Goal: Task Accomplishment & Management: Manage account settings

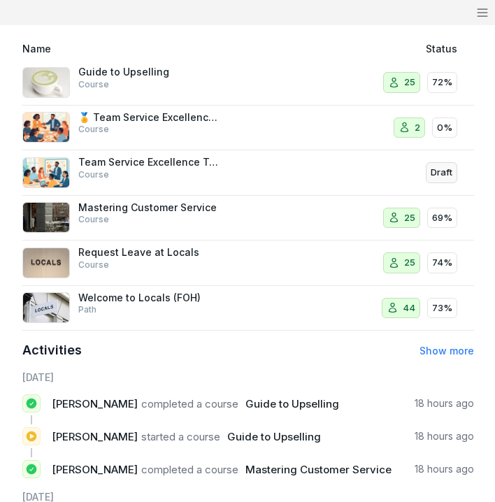
scroll to position [603, 0]
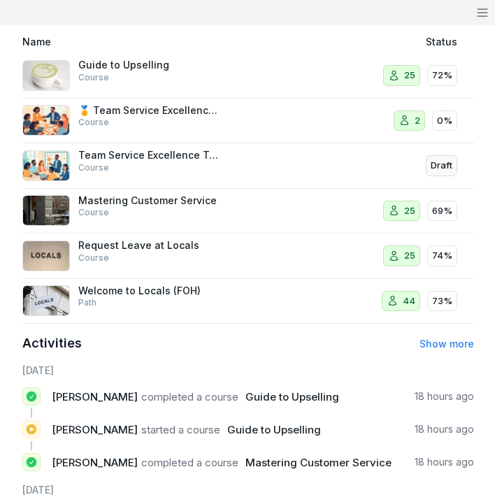
click at [106, 290] on p "Welcome to Locals (FOH)" at bounding box center [148, 290] width 140 height 13
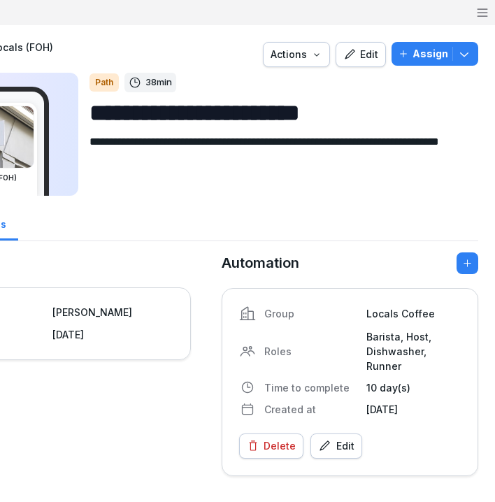
scroll to position [0, 134]
click at [354, 52] on icon "button" at bounding box center [349, 54] width 10 height 10
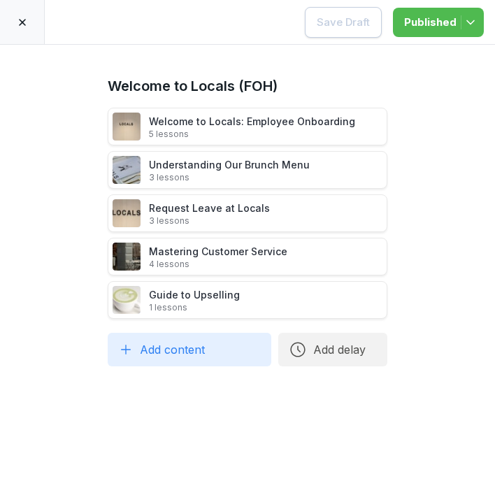
click at [210, 135] on p "5 lessons" at bounding box center [252, 134] width 206 height 11
click at [185, 111] on div "Welcome to Locals: Employee Onboarding 5 lessons" at bounding box center [248, 127] width 280 height 38
click at [286, 115] on div "Welcome to Locals: Employee Onboarding 5 lessons" at bounding box center [252, 127] width 206 height 26
click at [25, 15] on div at bounding box center [22, 22] width 45 height 44
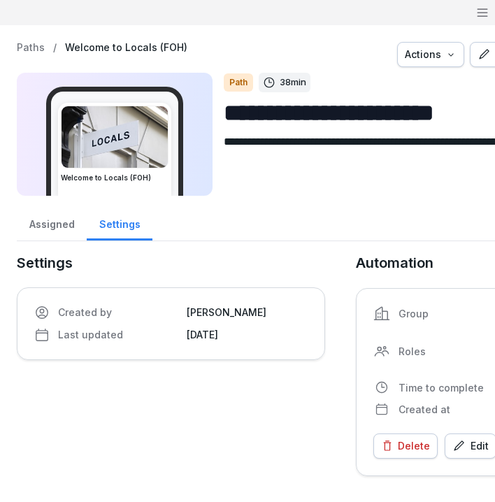
click at [29, 48] on p "Paths" at bounding box center [31, 48] width 28 height 12
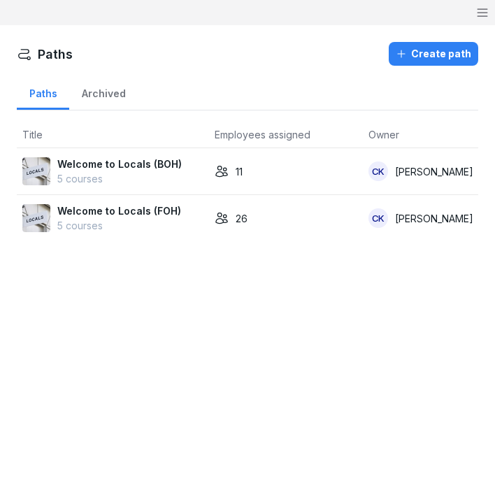
click at [96, 211] on p "Welcome to Locals (FOH)" at bounding box center [119, 210] width 124 height 15
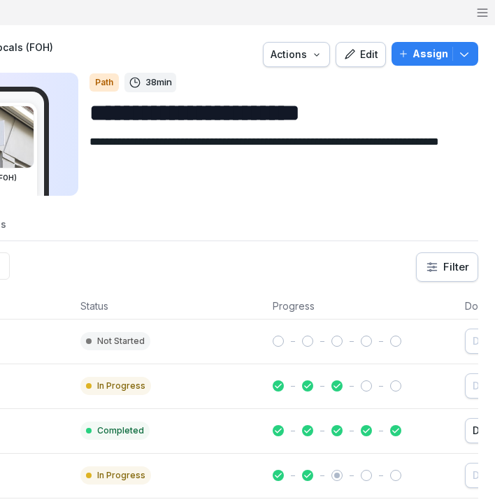
scroll to position [0, 134]
click at [368, 61] on div "Edit" at bounding box center [360, 54] width 35 height 15
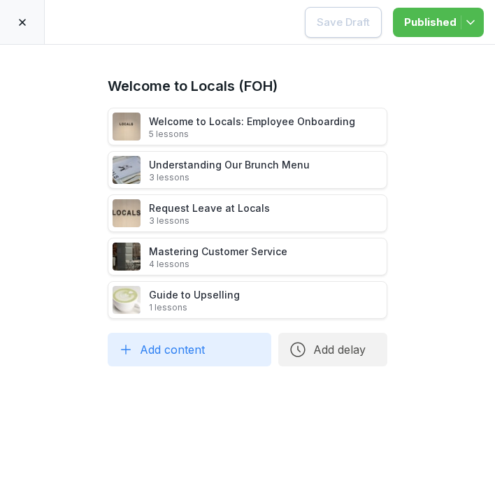
click at [190, 124] on div "Welcome to Locals: Employee Onboarding 5 lessons" at bounding box center [252, 127] width 206 height 26
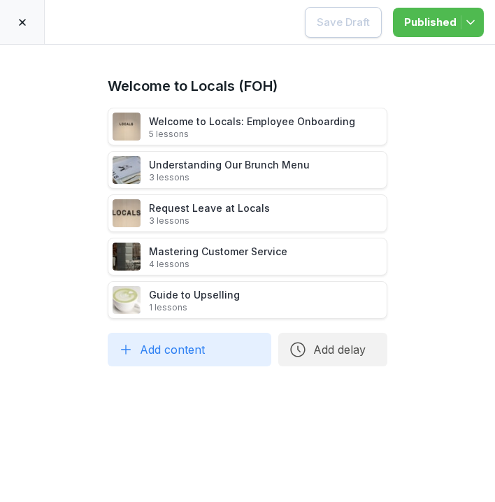
click at [190, 124] on div "Welcome to Locals: Employee Onboarding 5 lessons" at bounding box center [252, 127] width 206 height 26
click at [24, 22] on icon at bounding box center [22, 22] width 11 height 11
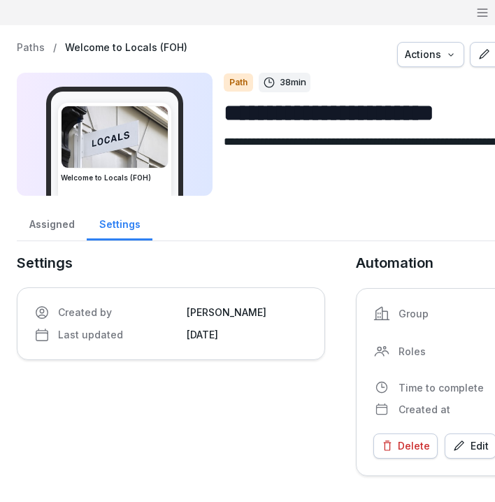
click at [93, 49] on p "Welcome to Locals (FOH)" at bounding box center [126, 48] width 122 height 12
click at [242, 81] on div "Path" at bounding box center [238, 82] width 29 height 18
